Goal: Task Accomplishment & Management: Complete application form

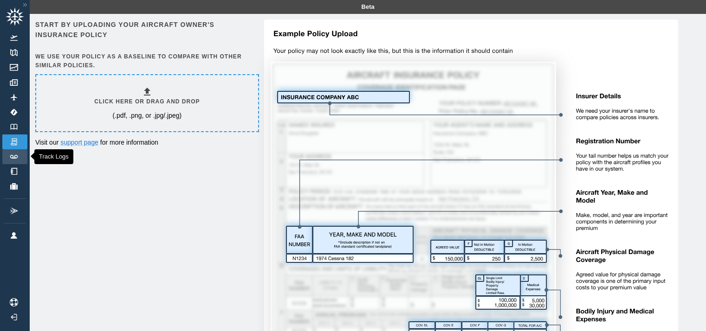
click at [14, 160] on link "Track Logs" at bounding box center [14, 156] width 25 height 15
click at [6, 123] on link "Logbook" at bounding box center [14, 127] width 25 height 15
click at [143, 116] on p "(.pdf, .png, or .jpg/.jpeg)" at bounding box center [146, 115] width 69 height 9
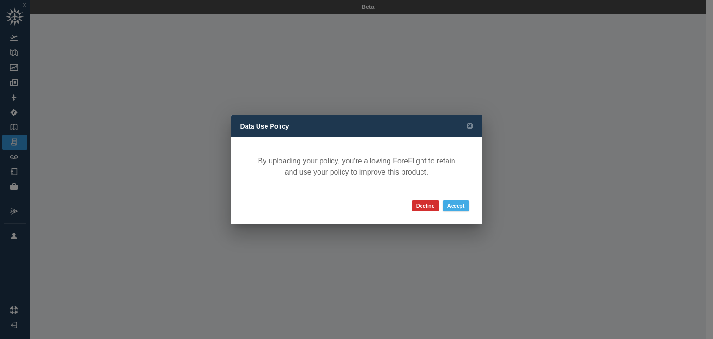
click at [456, 205] on button "Accept" at bounding box center [456, 205] width 26 height 11
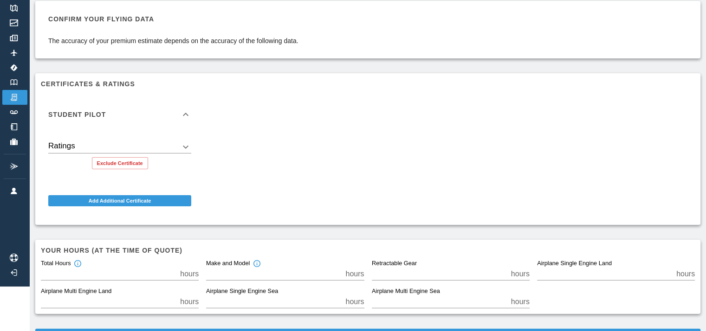
scroll to position [46, 0]
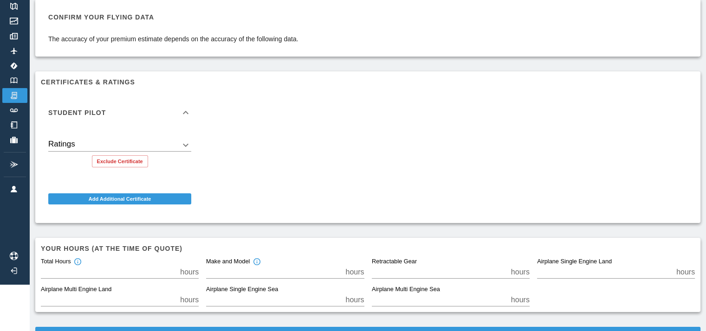
click at [187, 145] on body "Beta Renters Single-Engine Aircraft - Land Binder - Tito Alvarez.pdf Confirm yo…" at bounding box center [353, 119] width 706 height 331
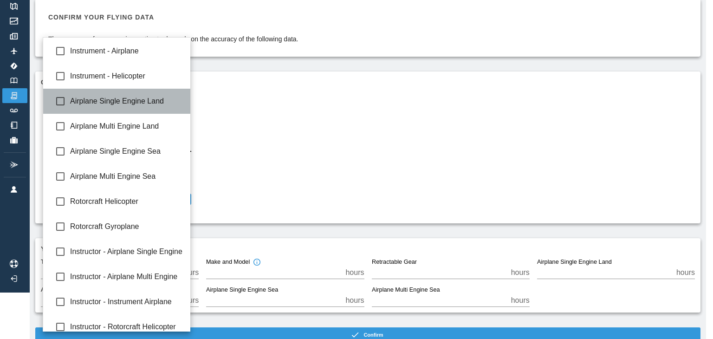
click at [148, 96] on span "Airplane Single Engine Land" at bounding box center [126, 101] width 113 height 11
type input "**********"
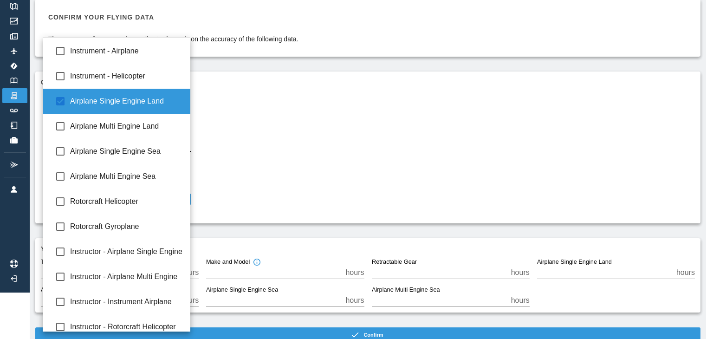
click at [322, 145] on div at bounding box center [356, 169] width 713 height 339
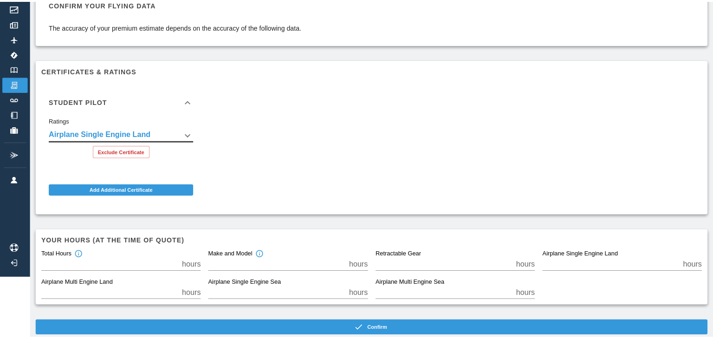
scroll to position [0, 0]
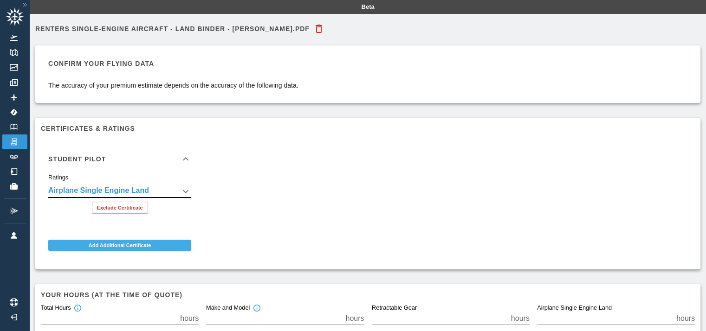
click at [168, 247] on button "Add Additional Certificate" at bounding box center [119, 245] width 143 height 11
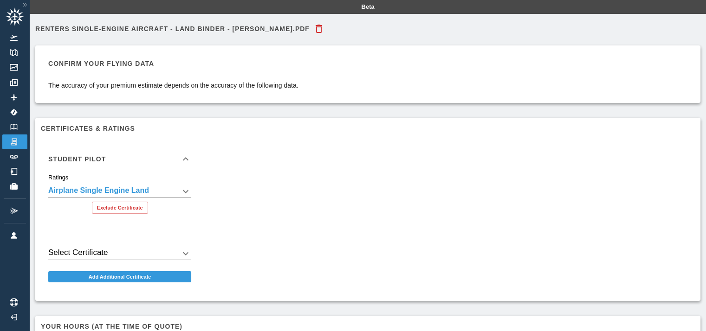
click at [122, 255] on body "**********" at bounding box center [353, 165] width 706 height 331
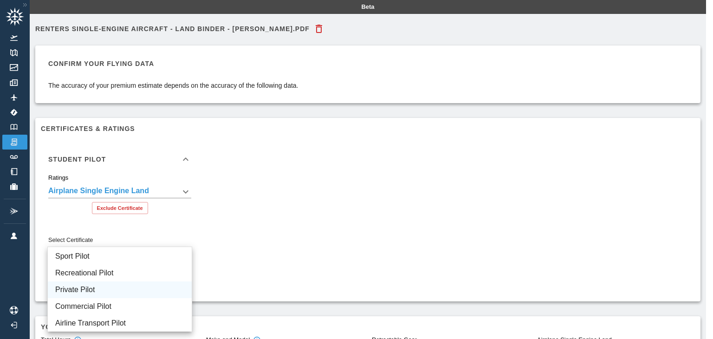
click at [109, 288] on li "Private Pilot" at bounding box center [120, 289] width 144 height 17
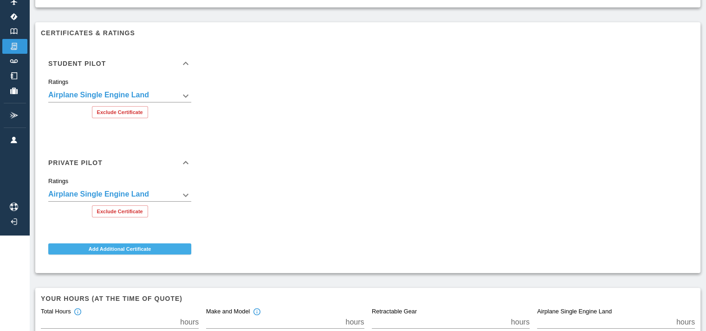
scroll to position [83, 0]
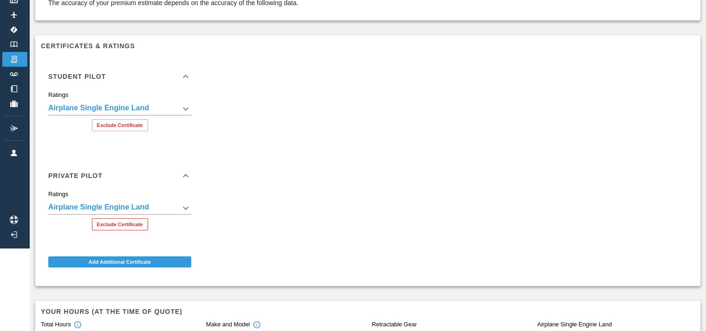
click at [127, 226] on button "Exclude Certificate" at bounding box center [120, 225] width 56 height 12
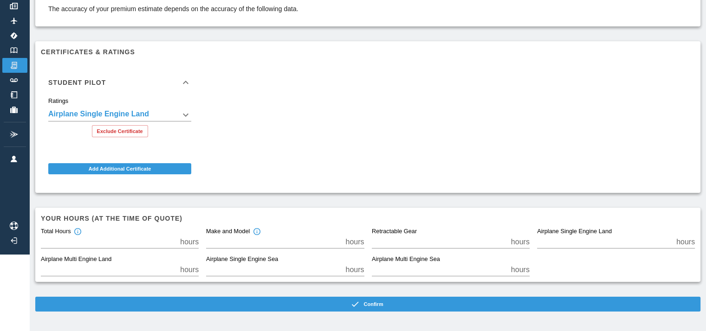
scroll to position [76, 0]
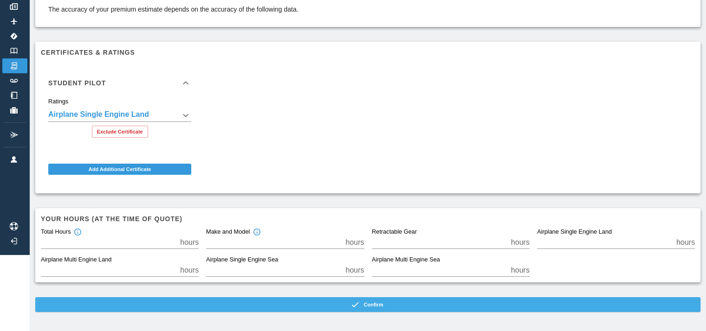
click at [405, 303] on button "Confirm" at bounding box center [367, 304] width 665 height 15
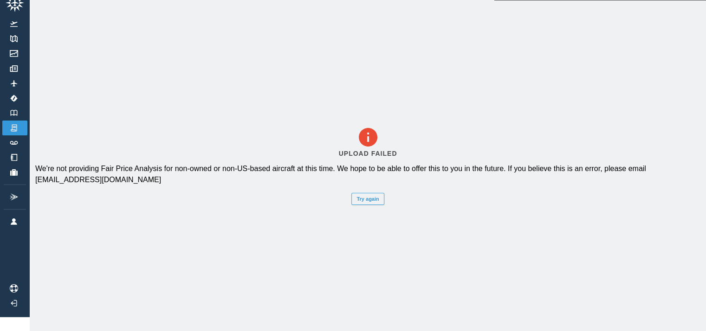
click at [376, 195] on button "Try again" at bounding box center [367, 199] width 32 height 12
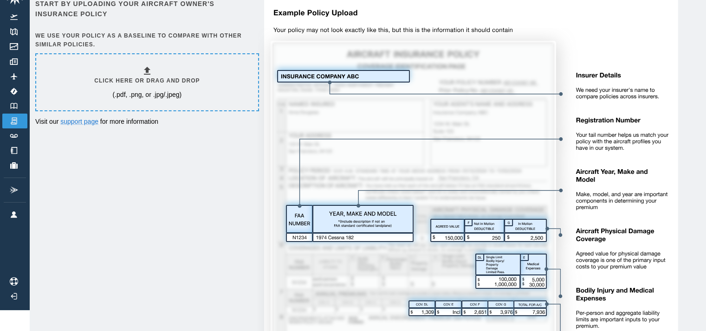
click at [143, 82] on h6 "Click here or drag and drop" at bounding box center [146, 81] width 105 height 9
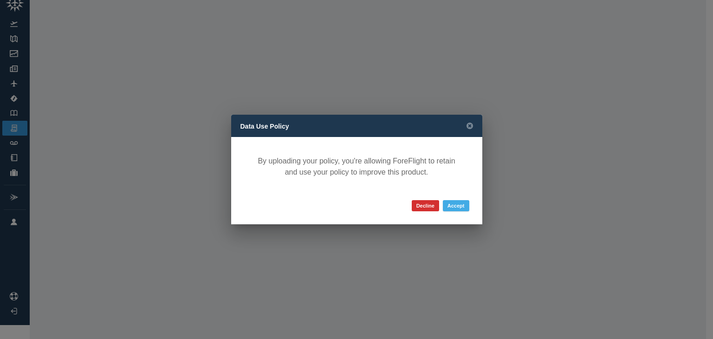
click at [446, 205] on button "Accept" at bounding box center [456, 205] width 26 height 11
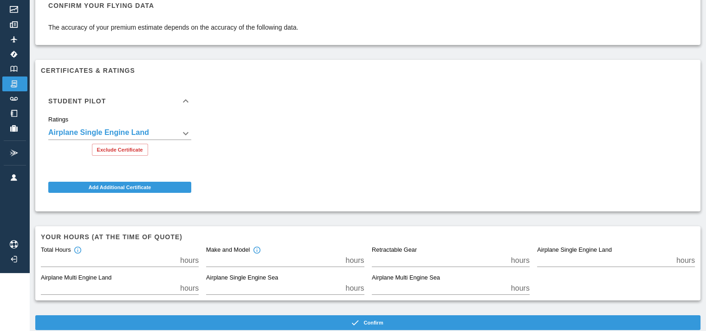
scroll to position [60, 0]
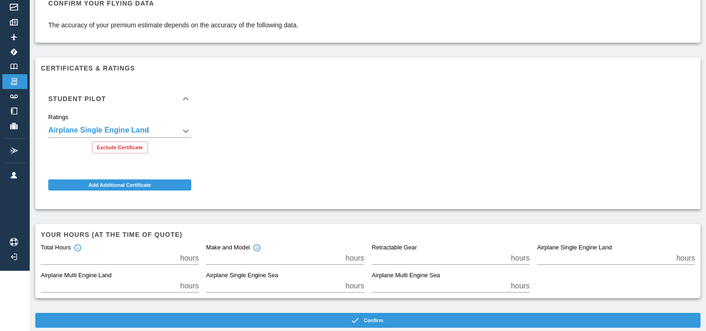
click at [85, 258] on input "*" at bounding box center [108, 258] width 135 height 13
click at [53, 258] on input "*" at bounding box center [108, 258] width 135 height 13
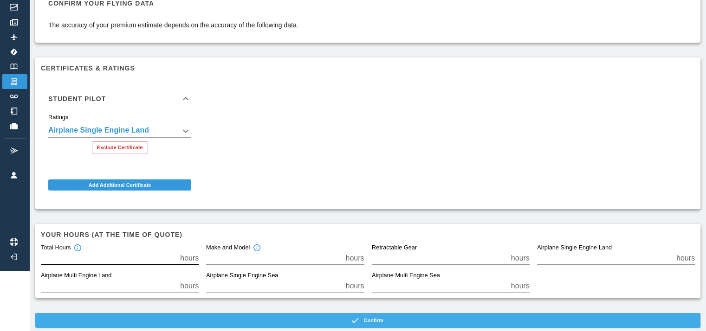
type input "**"
click at [373, 321] on button "Confirm" at bounding box center [367, 320] width 665 height 15
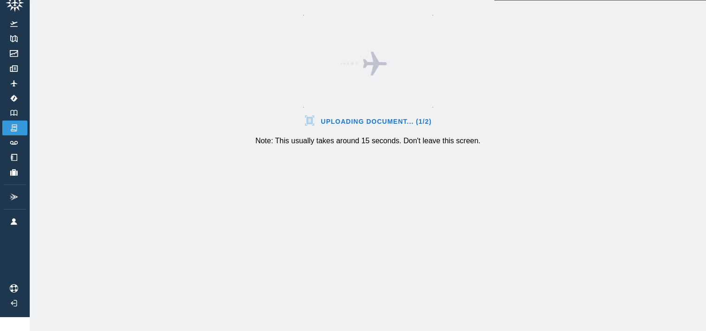
scroll to position [21, 0]
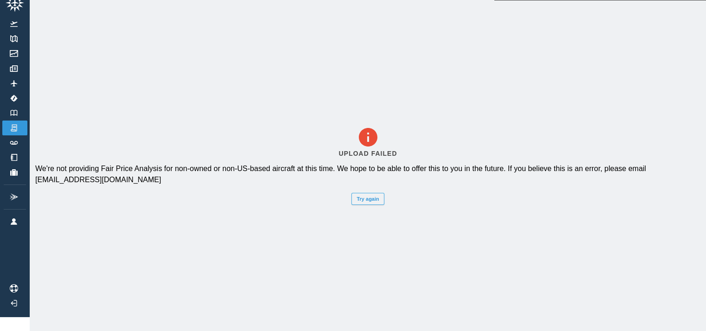
click at [371, 199] on button "Try again" at bounding box center [367, 199] width 32 height 12
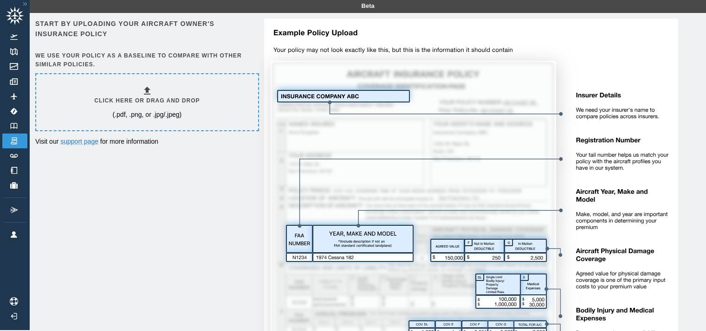
scroll to position [0, 0]
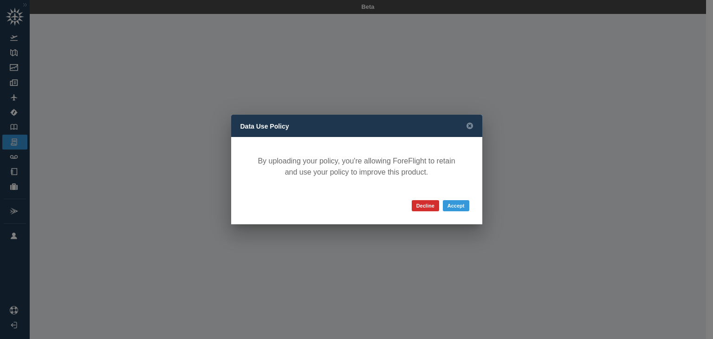
click at [431, 205] on button "Decline" at bounding box center [425, 205] width 27 height 11
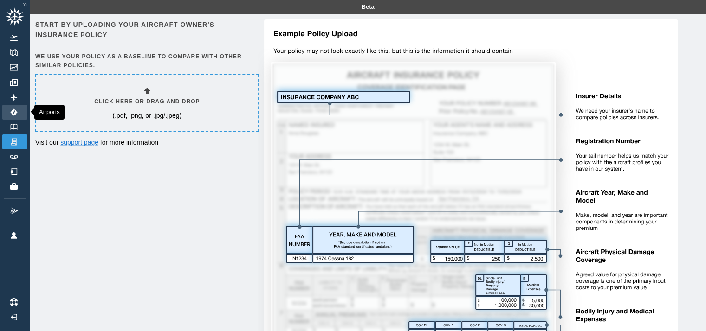
click at [11, 113] on img at bounding box center [14, 112] width 10 height 7
